Goal: Task Accomplishment & Management: Manage account settings

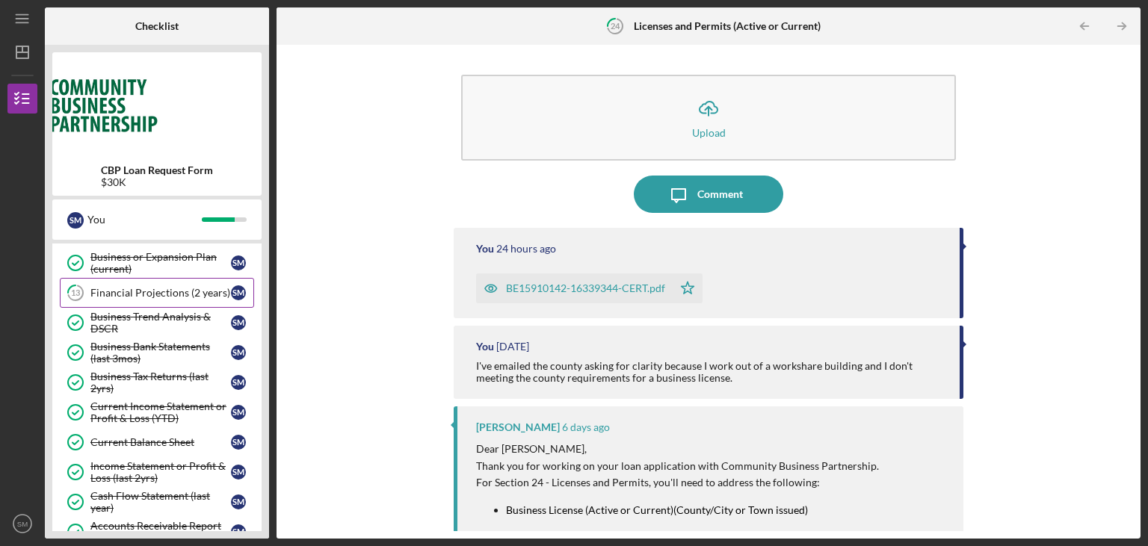
scroll to position [259, 0]
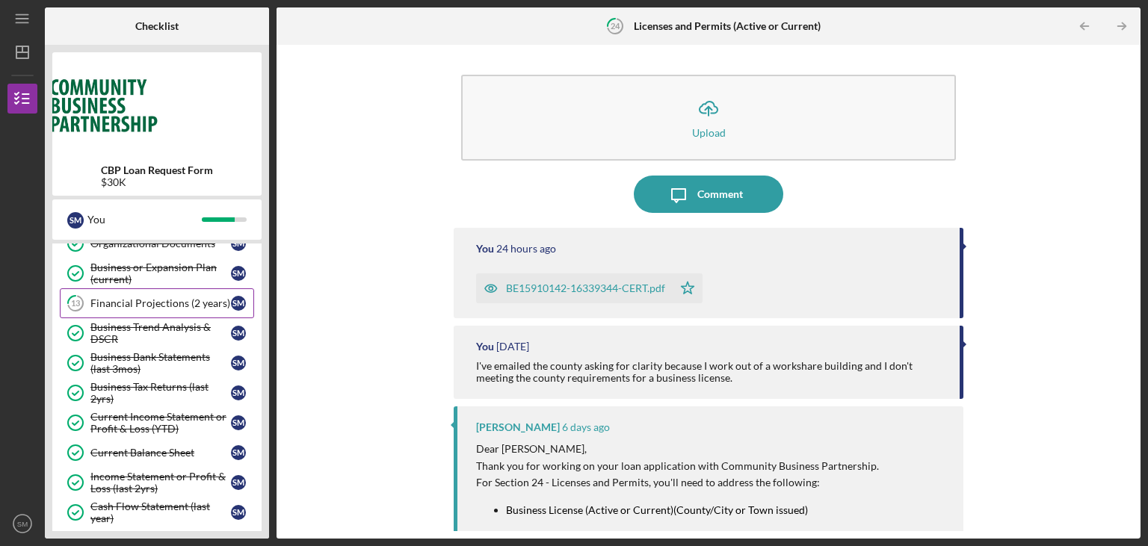
click at [149, 300] on div "Financial Projections (2 years)" at bounding box center [160, 303] width 140 height 12
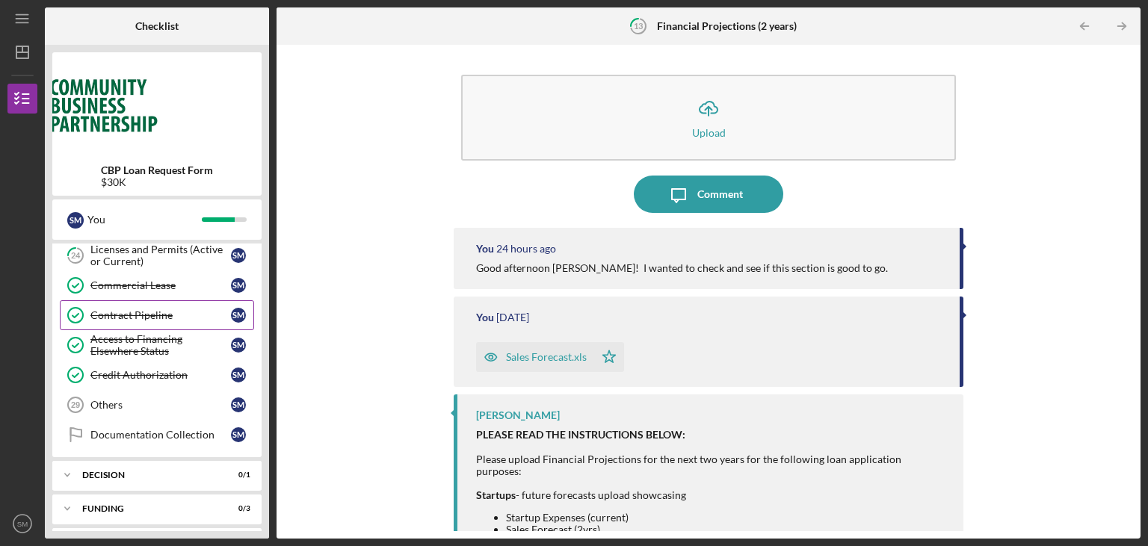
scroll to position [560, 0]
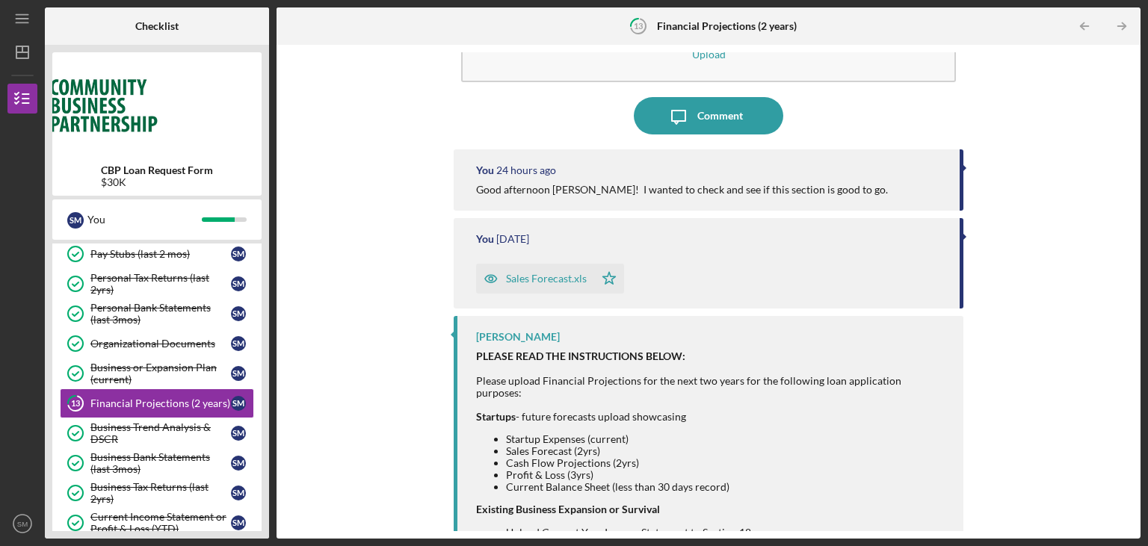
scroll to position [226, 0]
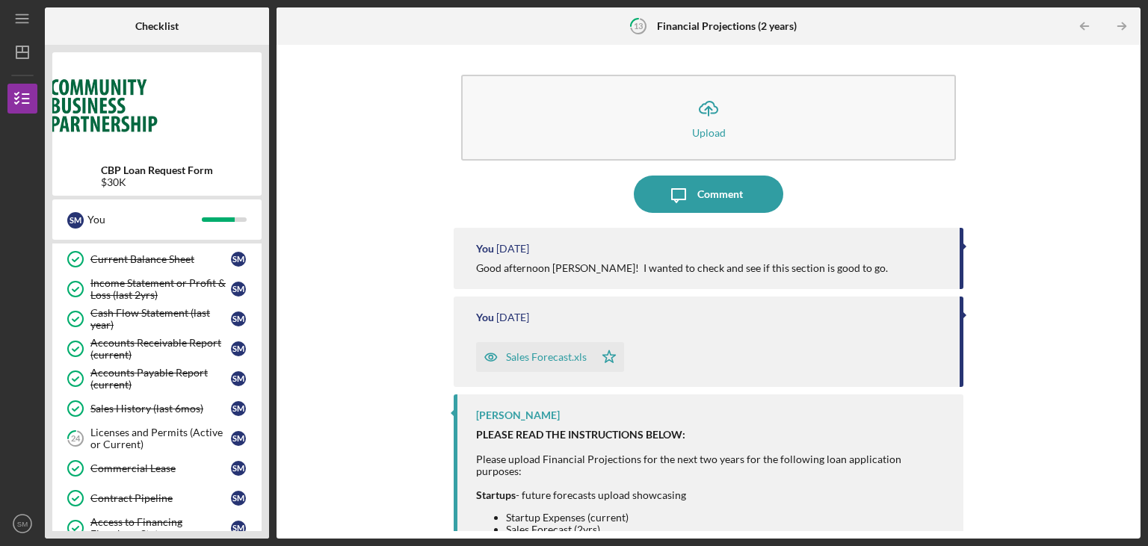
scroll to position [460, 0]
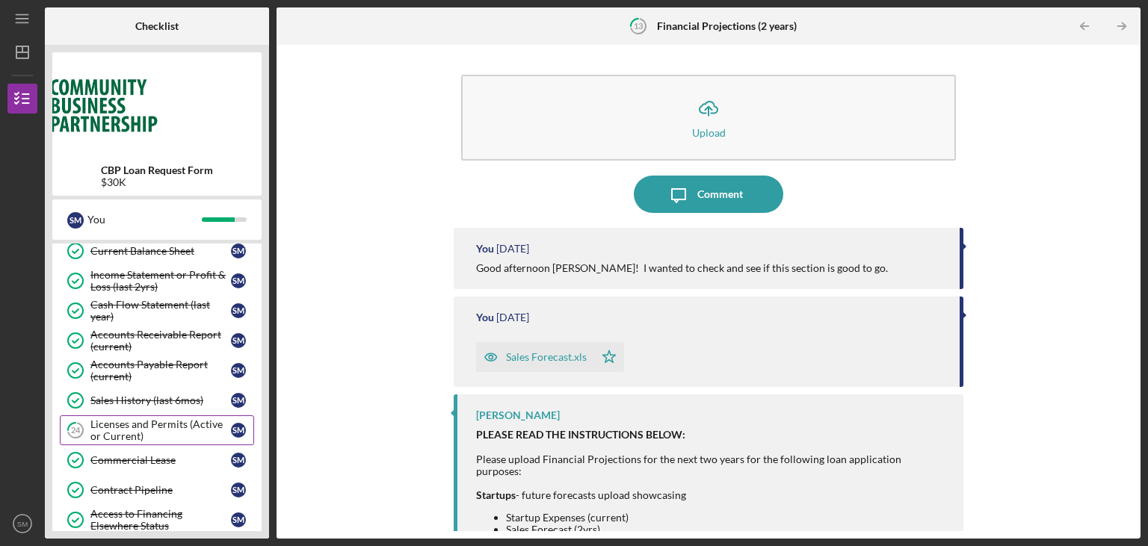
click at [164, 418] on div "Licenses and Permits (Active or Current)" at bounding box center [160, 430] width 140 height 24
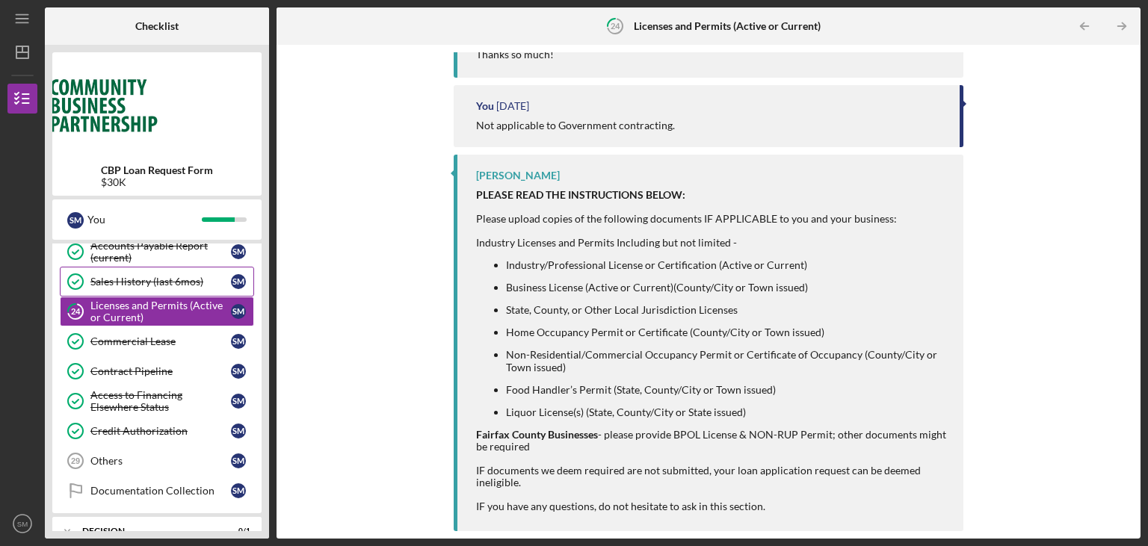
scroll to position [661, 0]
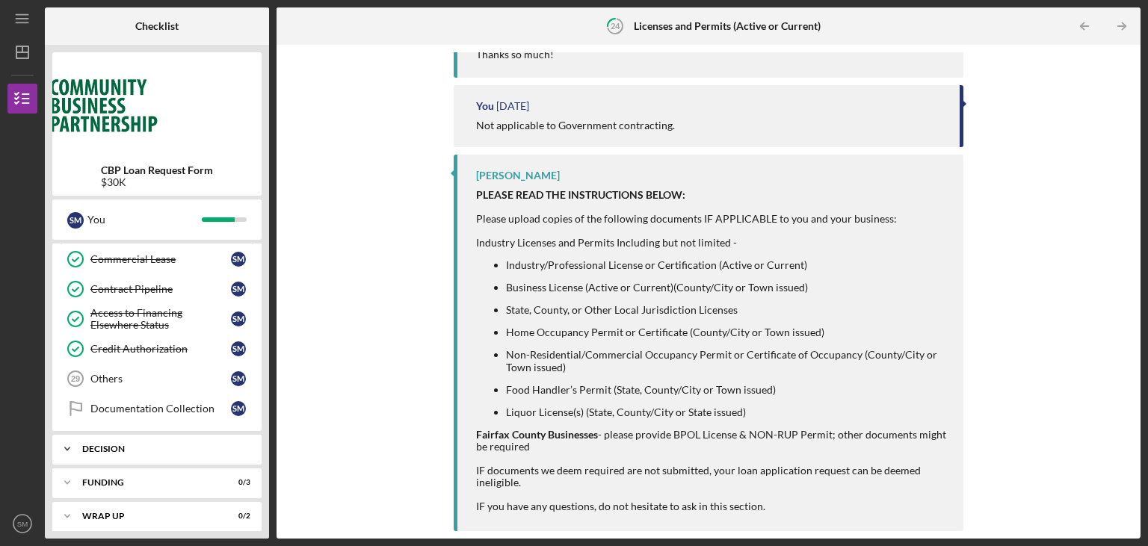
click at [61, 444] on icon "Icon/Expander" at bounding box center [67, 449] width 30 height 30
click at [64, 440] on icon "Icon/Expander" at bounding box center [67, 449] width 30 height 30
click at [70, 480] on icon "Icon/Expander" at bounding box center [67, 483] width 30 height 30
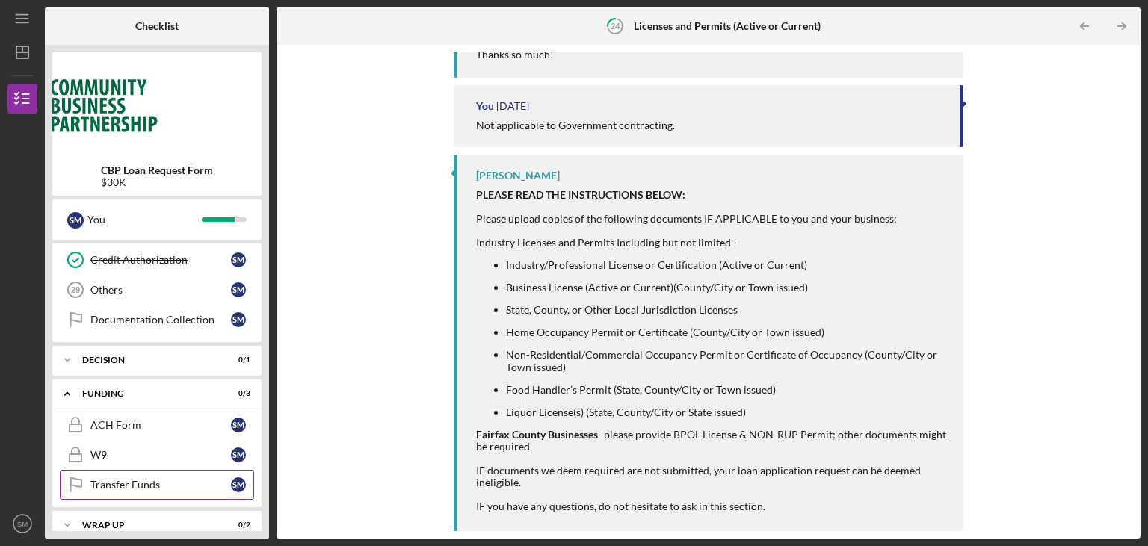
scroll to position [758, 0]
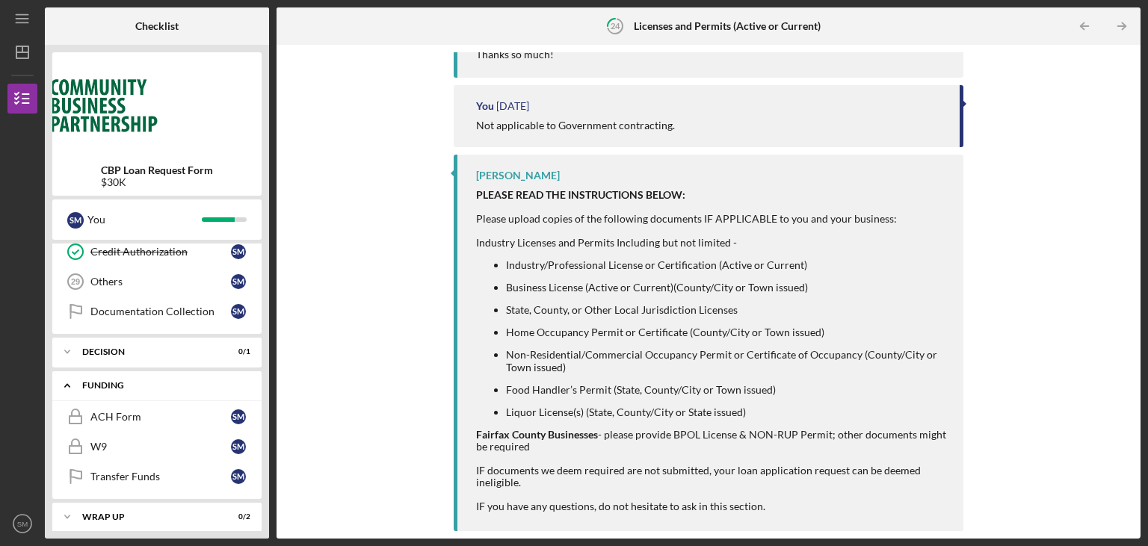
click at [64, 378] on icon "Icon/Expander" at bounding box center [67, 386] width 30 height 30
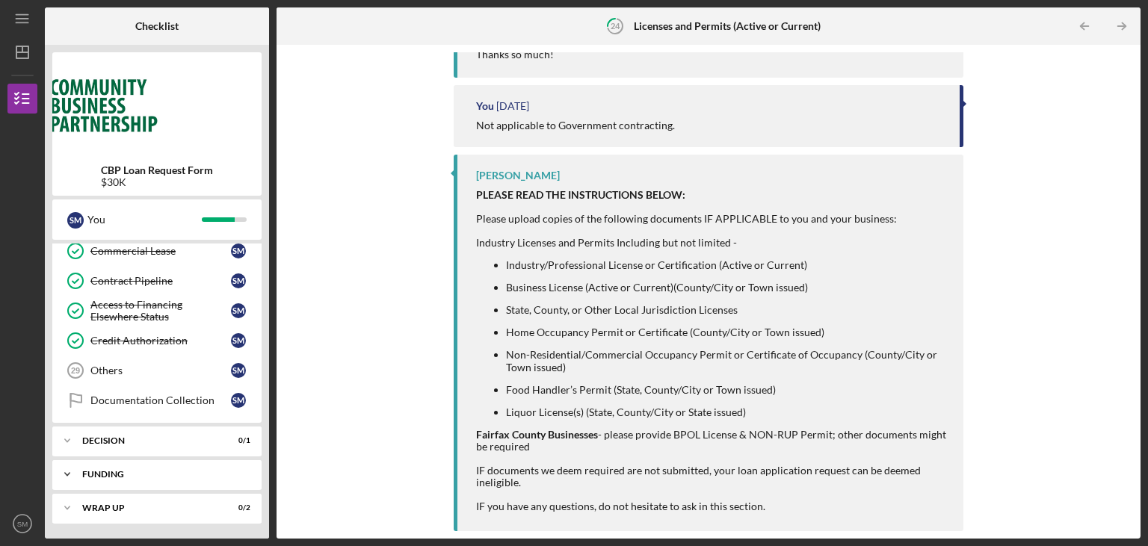
scroll to position [661, 0]
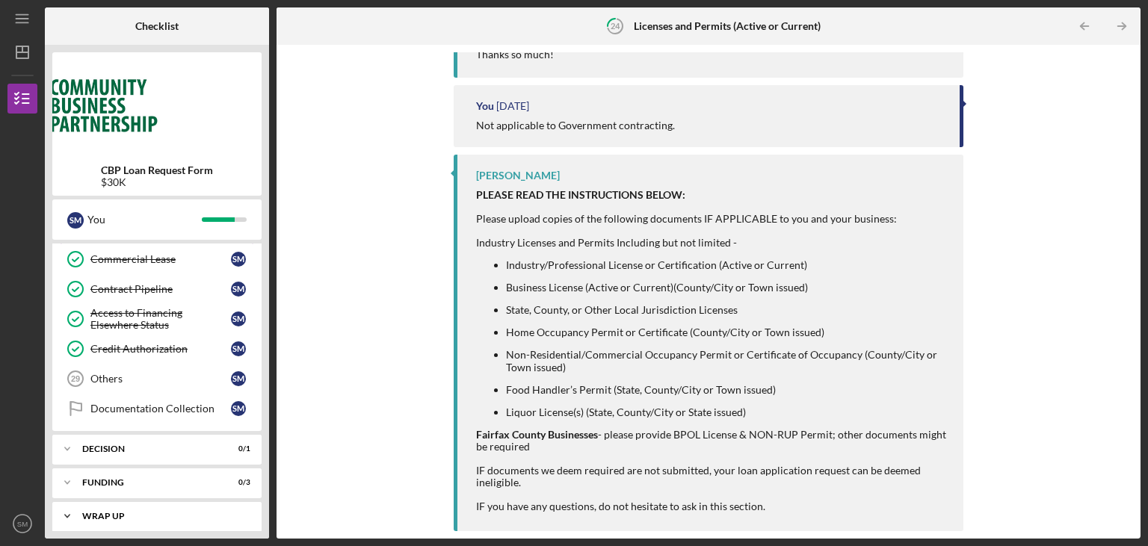
click at [93, 512] on div "Wrap up" at bounding box center [162, 516] width 161 height 9
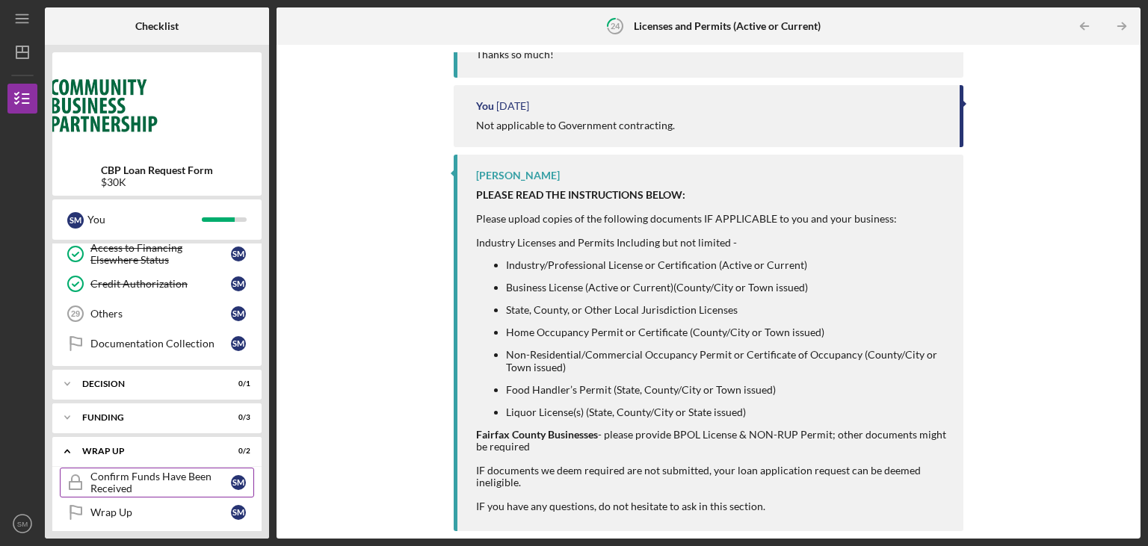
scroll to position [728, 0]
click at [90, 445] on div "Wrap up" at bounding box center [162, 449] width 161 height 9
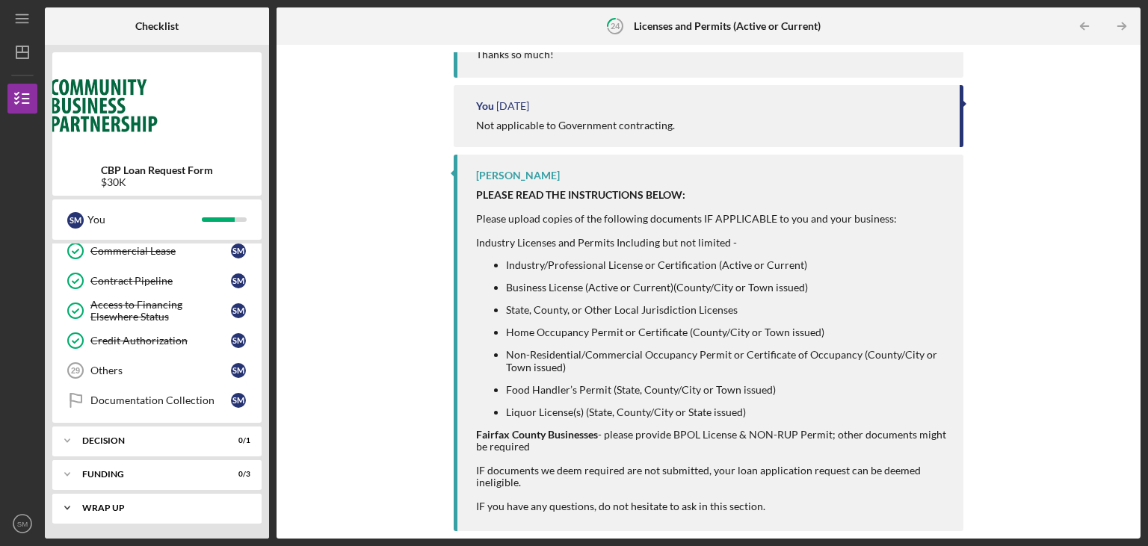
scroll to position [661, 0]
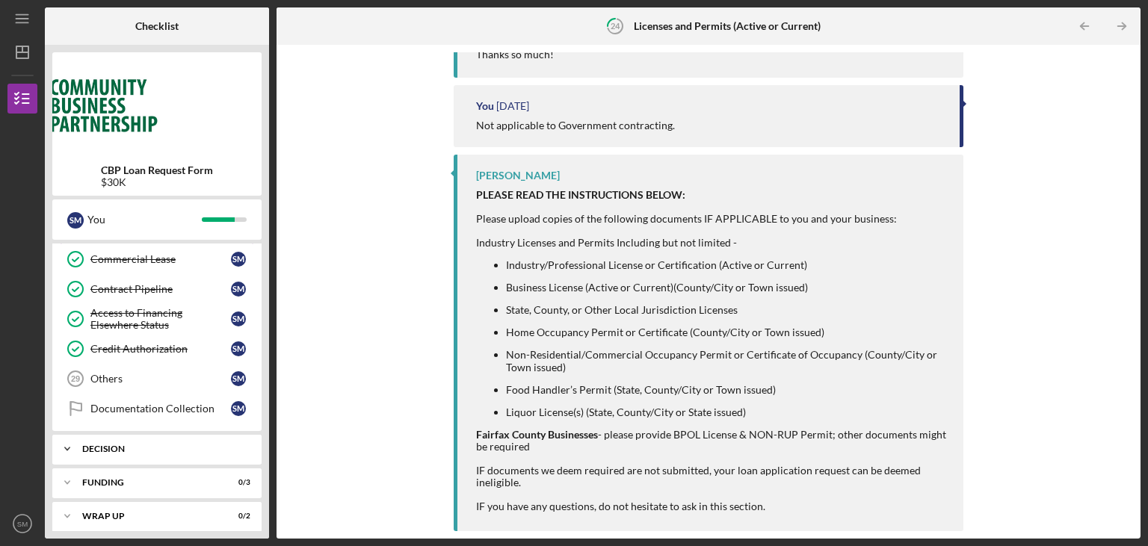
click at [94, 434] on div "Icon/Expander Decision 0 / 1" at bounding box center [156, 449] width 209 height 30
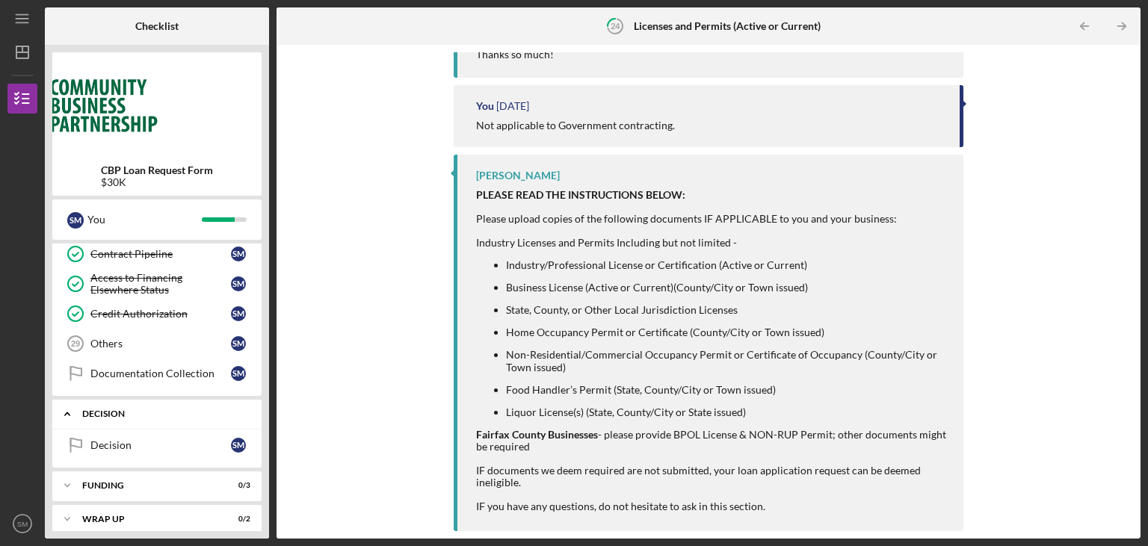
scroll to position [699, 0]
click at [82, 404] on icon "Icon/Expander" at bounding box center [67, 411] width 30 height 30
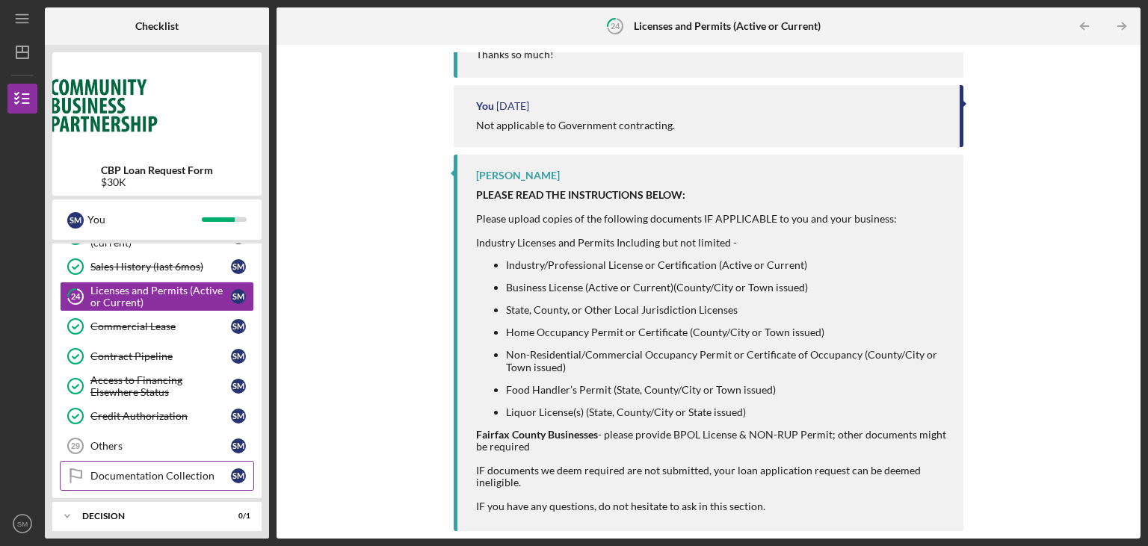
scroll to position [586, 0]
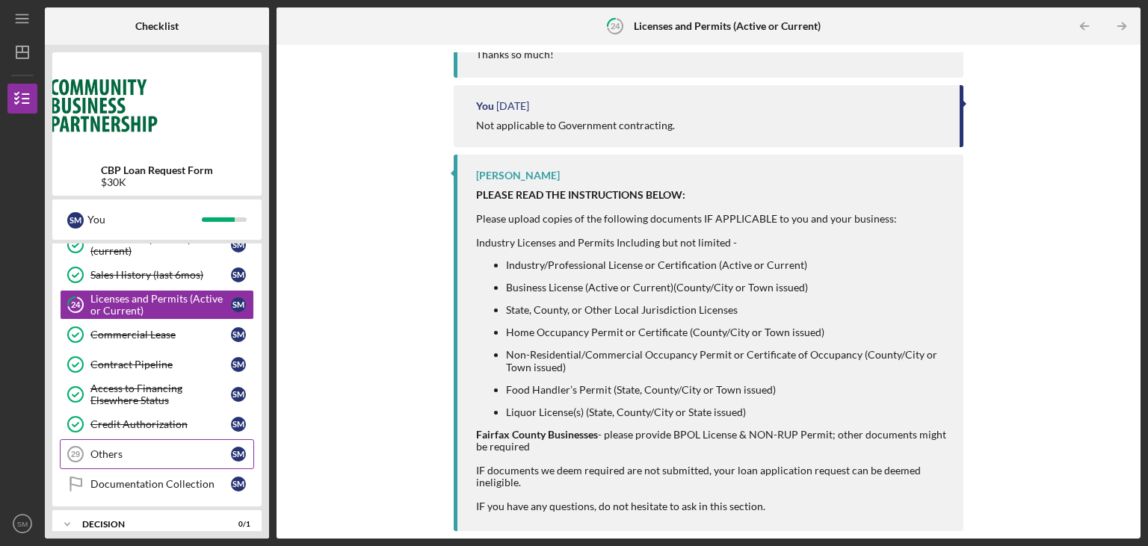
click at [168, 448] on div "Others" at bounding box center [160, 454] width 140 height 12
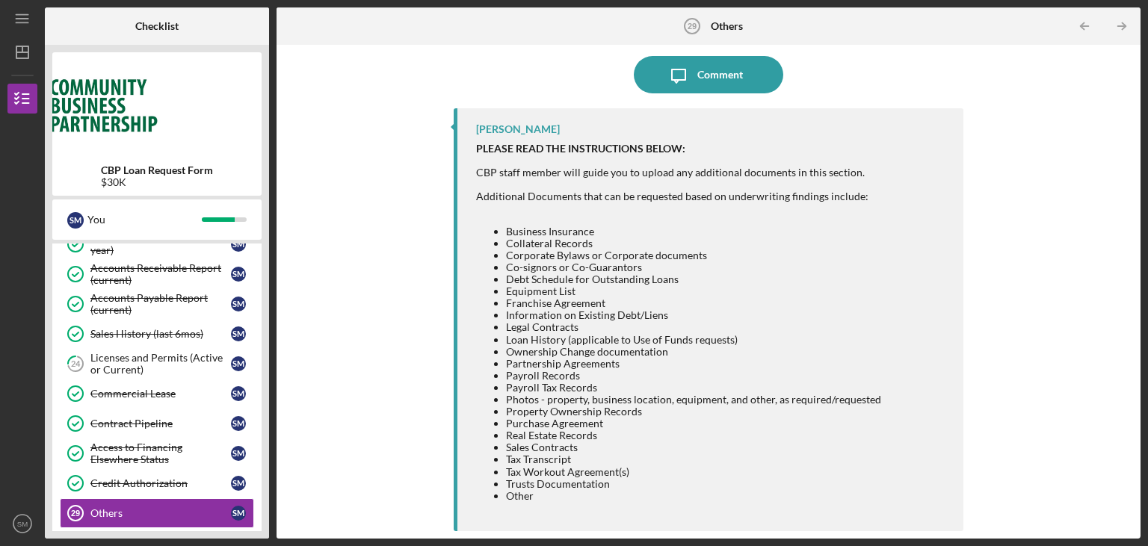
scroll to position [661, 0]
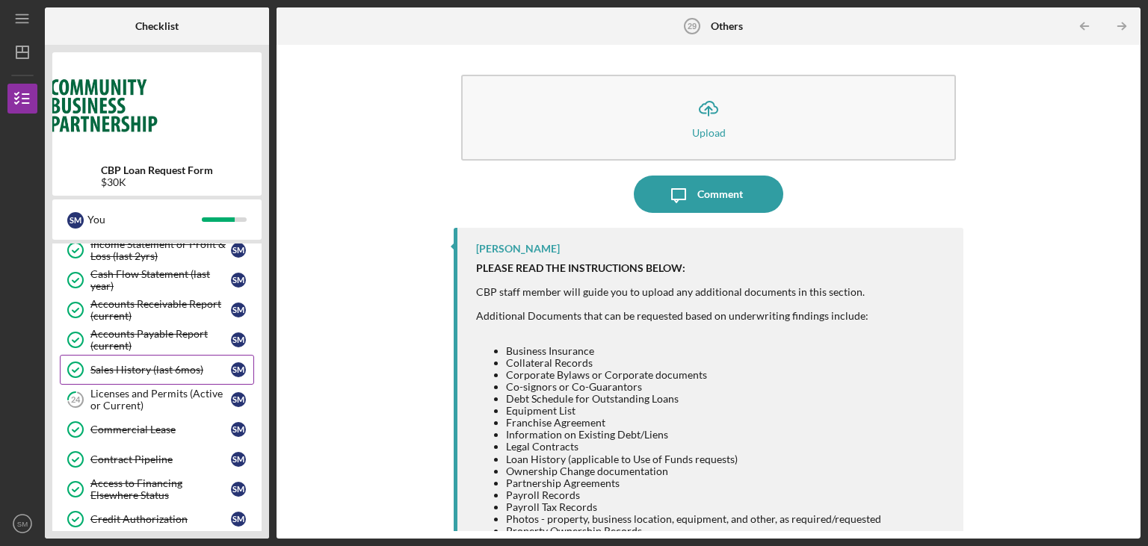
scroll to position [481, 0]
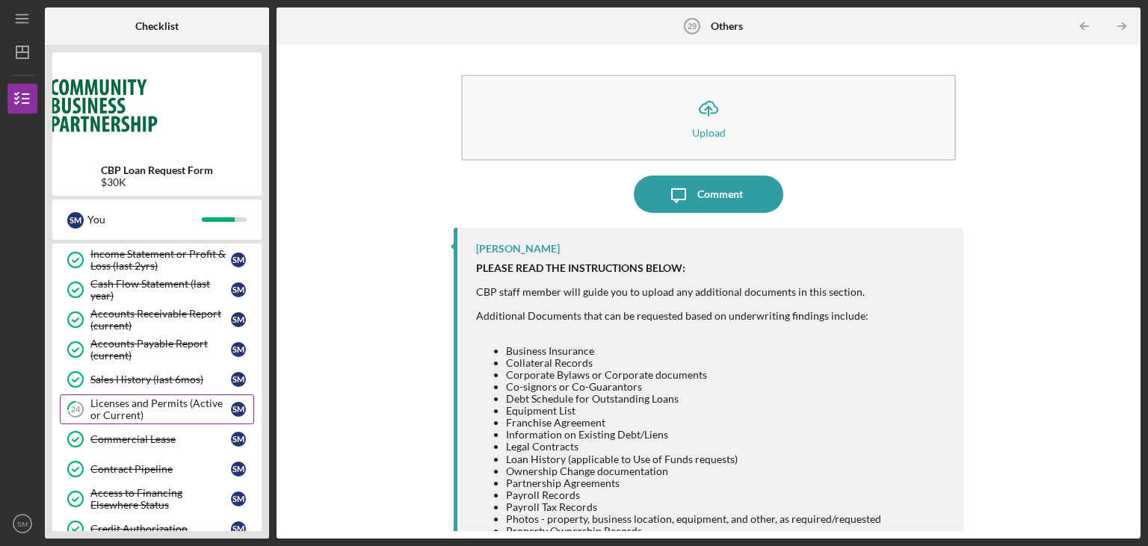
click at [192, 400] on div "Licenses and Permits (Active or Current)" at bounding box center [160, 409] width 140 height 24
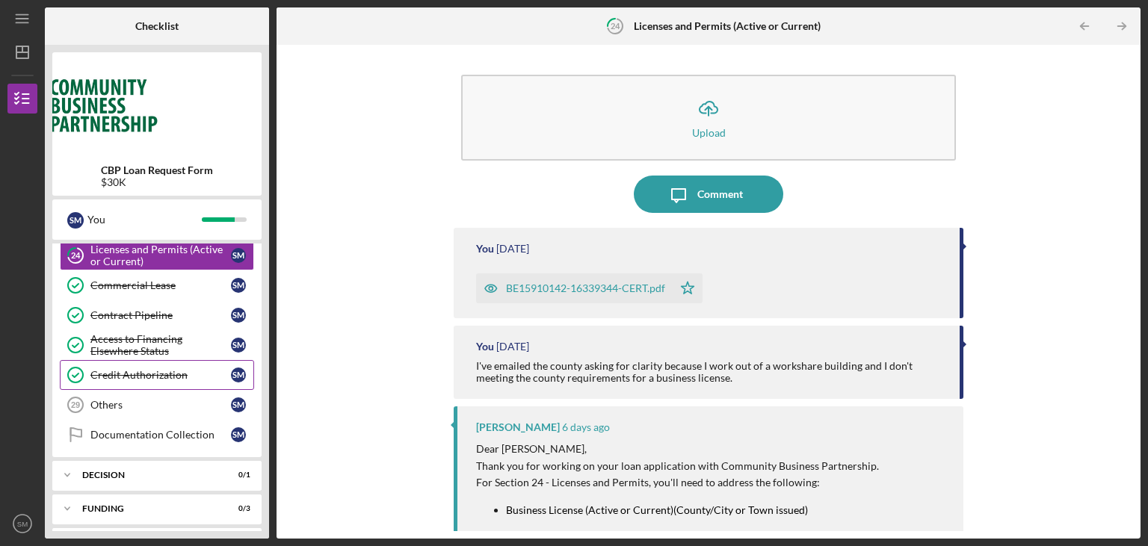
scroll to position [560, 0]
